Goal: Find specific page/section: Find specific page/section

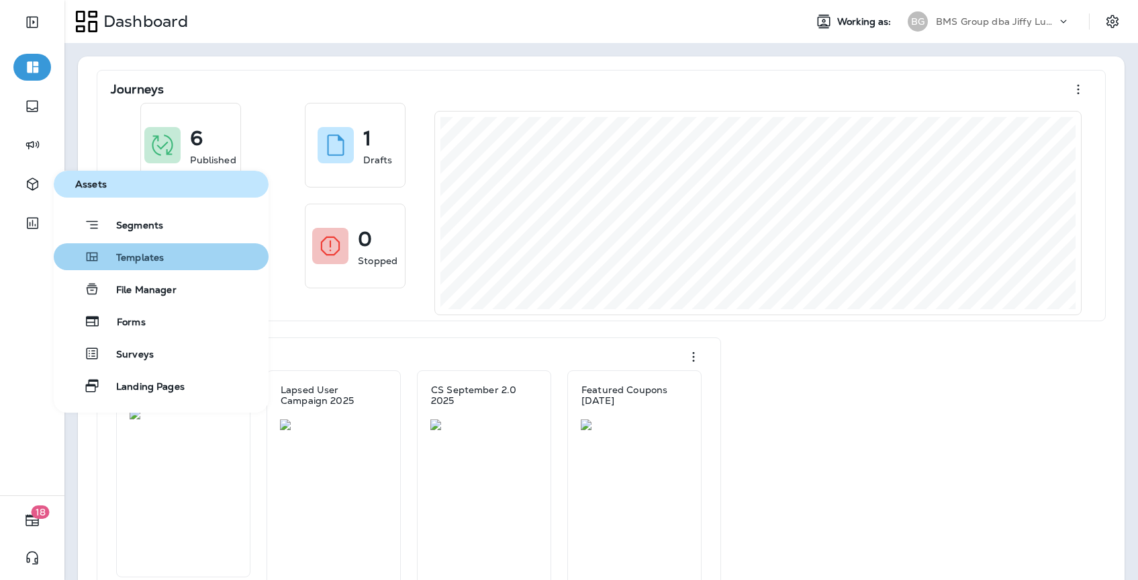
click at [125, 253] on span "Templates" at bounding box center [132, 258] width 64 height 13
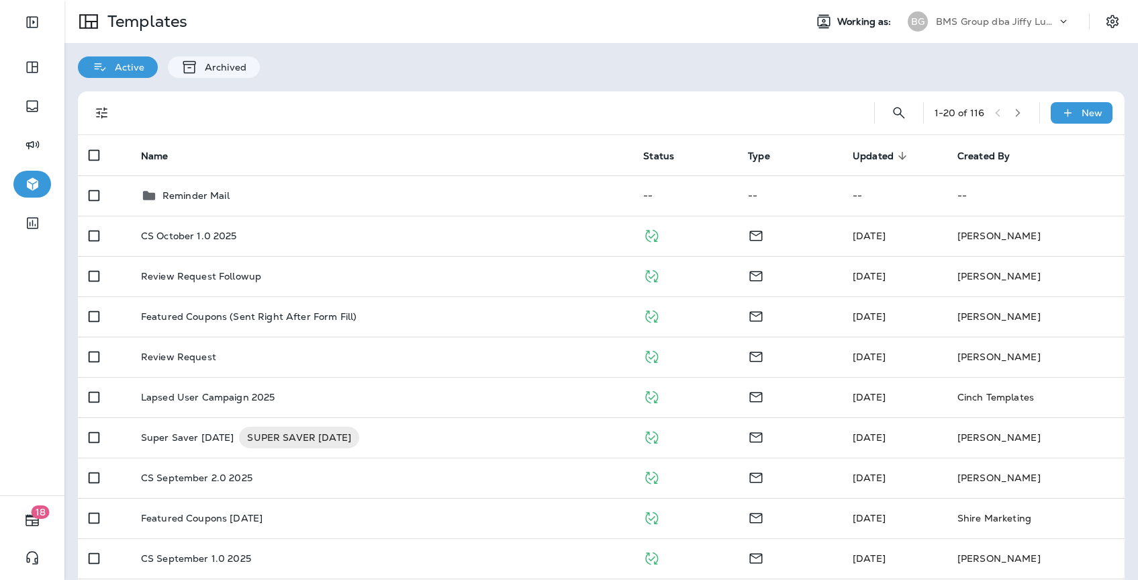
click at [1022, 115] on icon "button" at bounding box center [1017, 112] width 9 height 9
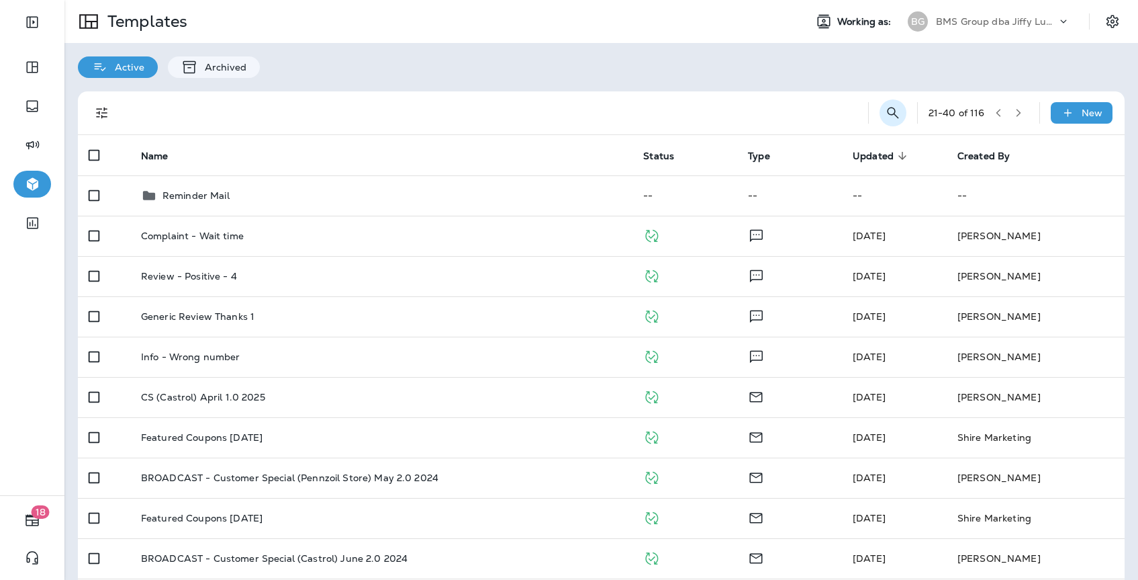
click at [890, 111] on icon "Search Templates" at bounding box center [893, 113] width 16 height 16
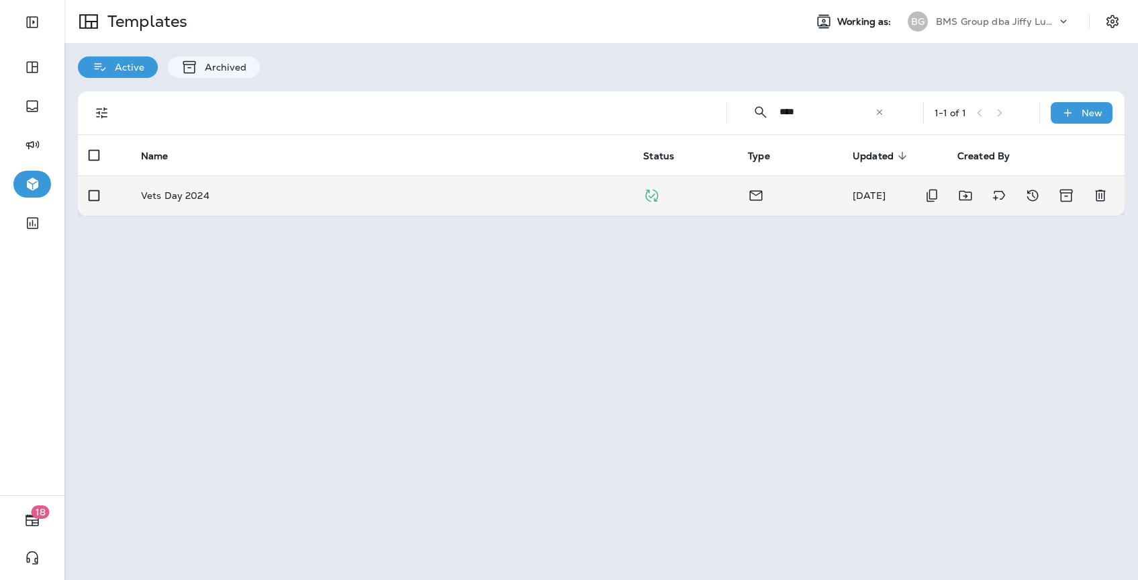
type input "****"
click at [493, 183] on td "Vets Day 2024" at bounding box center [381, 195] width 502 height 40
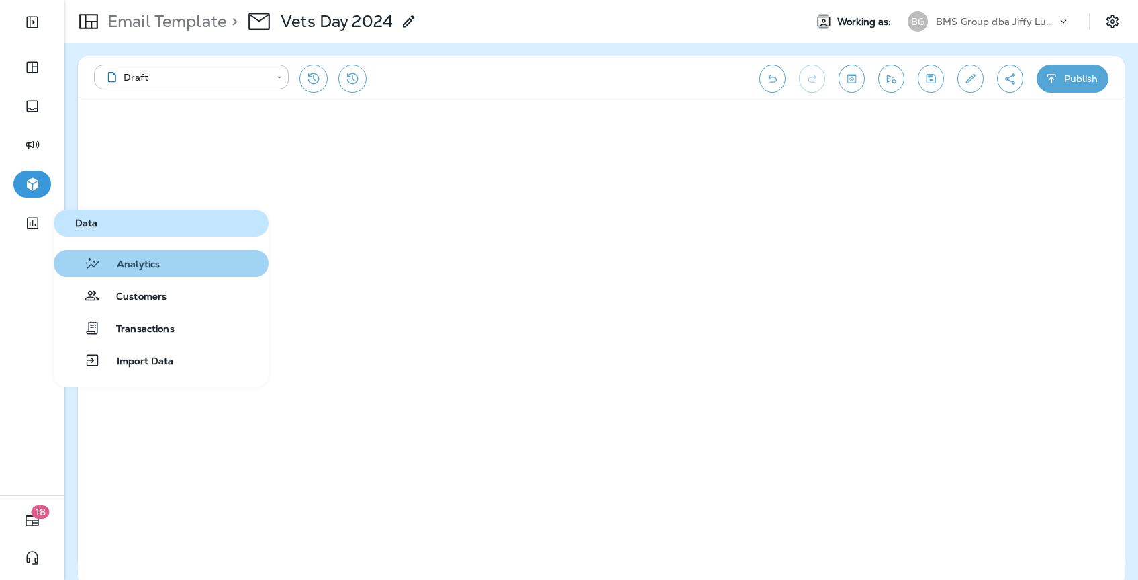
click at [135, 266] on span "Analytics" at bounding box center [130, 265] width 59 height 13
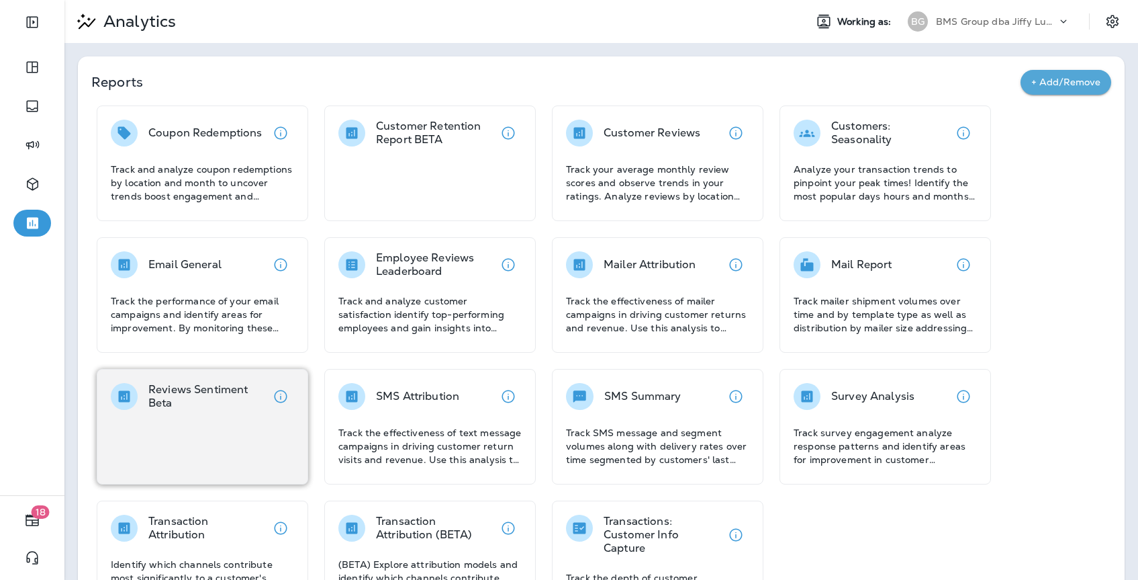
click at [226, 398] on p "Reviews Sentiment Beta" at bounding box center [207, 396] width 119 height 27
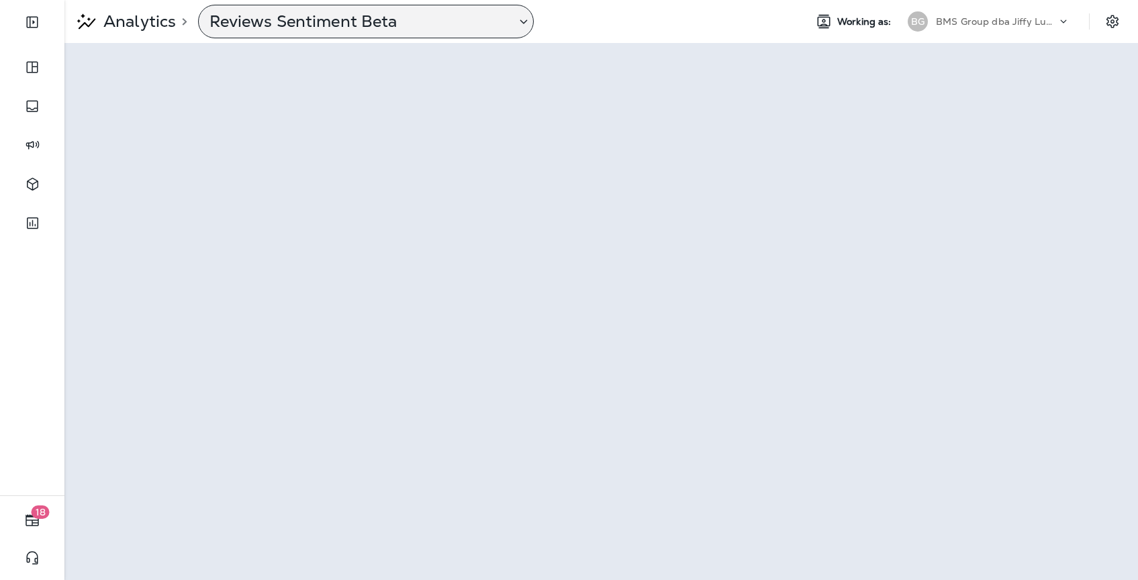
click at [279, 18] on p "Reviews Sentiment Beta" at bounding box center [358, 21] width 296 height 20
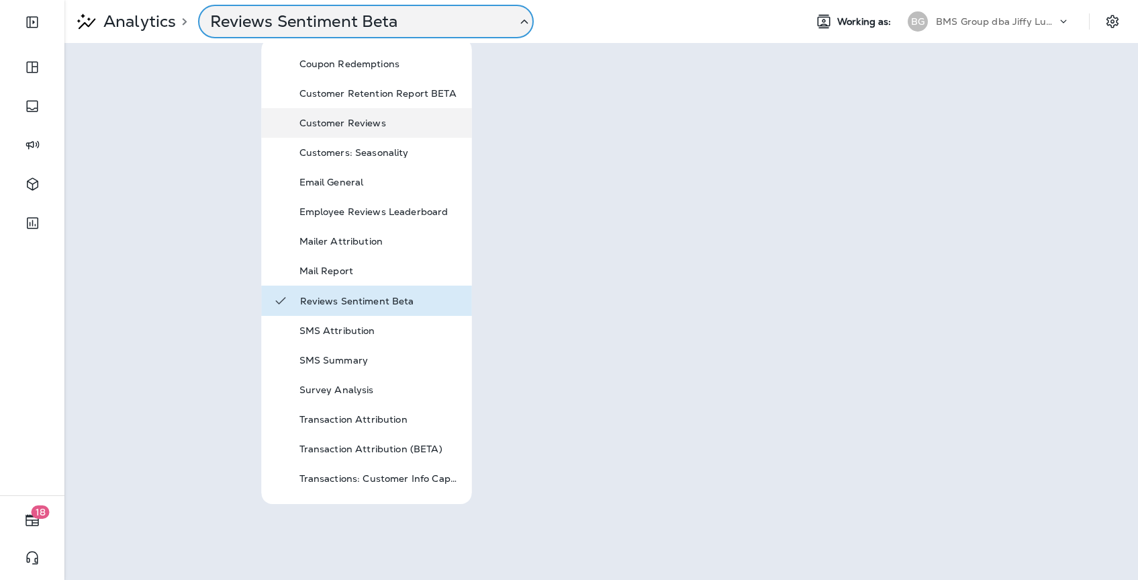
click at [363, 122] on p "Customer Reviews" at bounding box center [380, 123] width 161 height 11
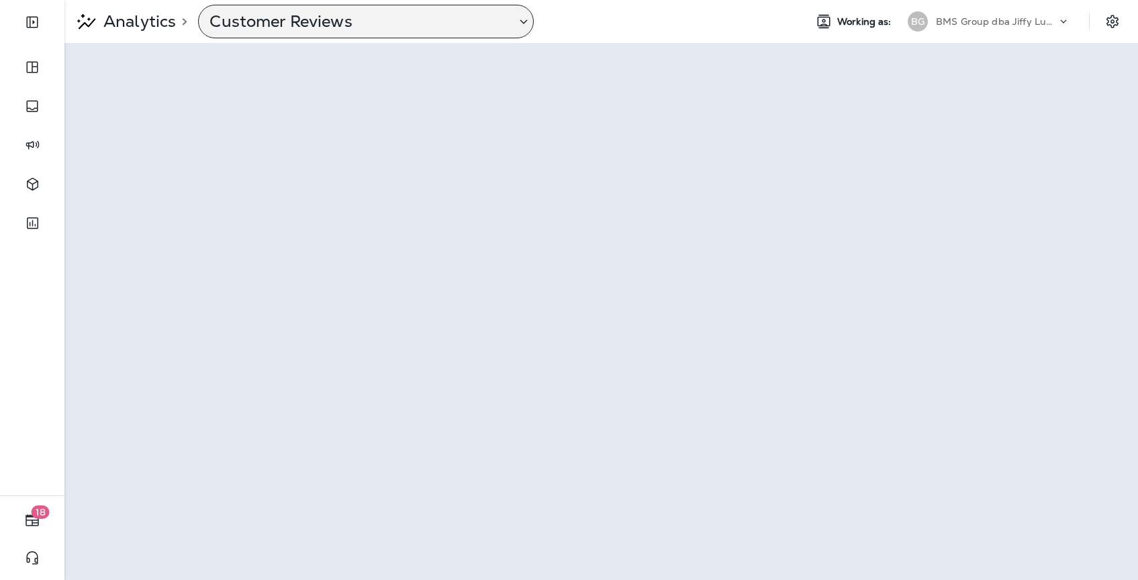
click at [422, 20] on p "Customer Reviews" at bounding box center [358, 21] width 296 height 20
